Goal: Information Seeking & Learning: Learn about a topic

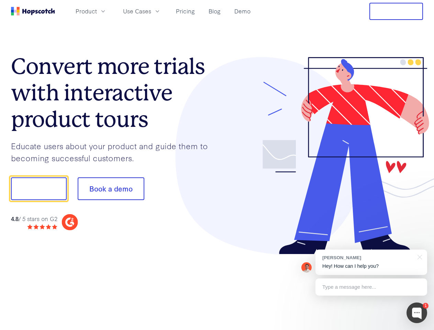
click at [217, 165] on div at bounding box center [320, 155] width 206 height 197
click at [97, 11] on span "Product" at bounding box center [86, 11] width 21 height 9
click at [151, 11] on span "Use Cases" at bounding box center [137, 11] width 28 height 9
click at [396, 11] on button "Free Trial" at bounding box center [396, 11] width 54 height 17
click at [38, 188] on button "Show me!" at bounding box center [39, 188] width 56 height 23
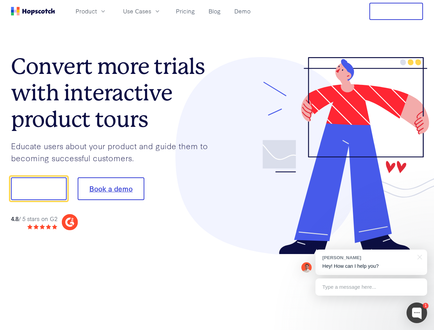
click at [111, 188] on button "Book a demo" at bounding box center [111, 188] width 67 height 23
click at [416, 312] on div at bounding box center [416, 312] width 21 height 21
click at [371, 262] on div "[PERSON_NAME] Hey! How can I help you?" at bounding box center [371, 261] width 112 height 25
click at [418, 256] on div at bounding box center [362, 187] width 129 height 229
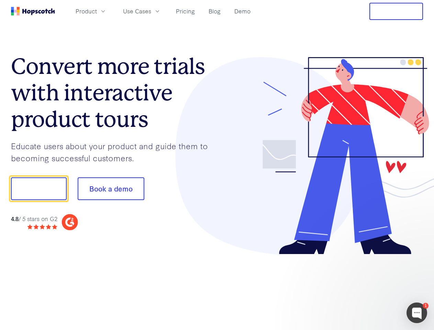
click at [371, 287] on div at bounding box center [362, 187] width 129 height 229
